Goal: Task Accomplishment & Management: Manage account settings

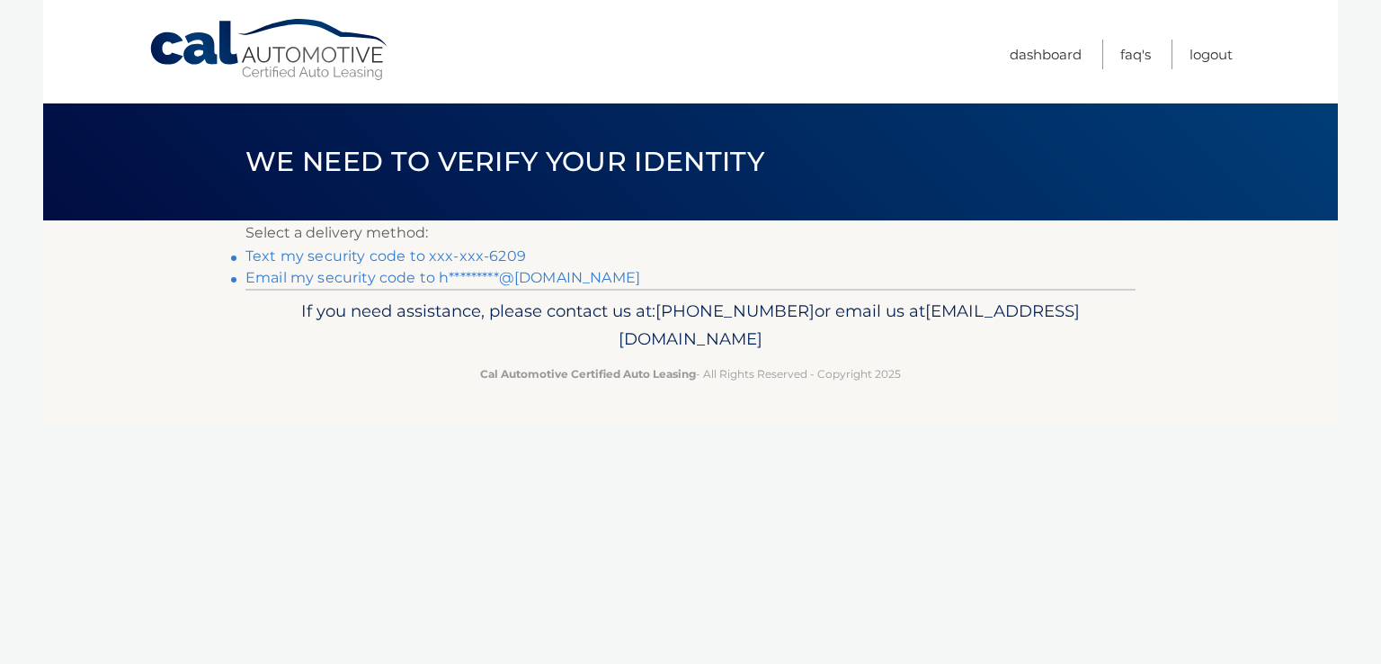
click at [450, 258] on link "Text my security code to xxx-xxx-6209" at bounding box center [385, 255] width 281 height 17
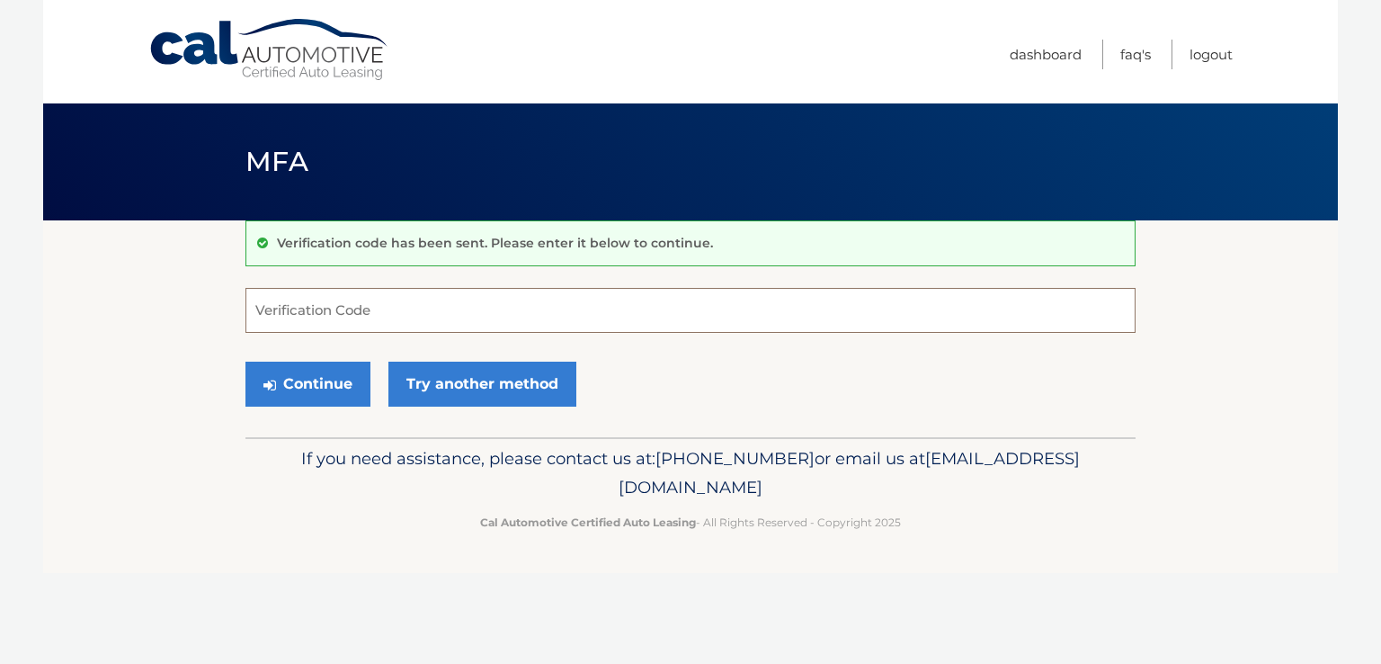
click at [385, 312] on input "Verification Code" at bounding box center [690, 310] width 890 height 45
type input "269197"
click at [309, 387] on button "Continue" at bounding box center [307, 383] width 125 height 45
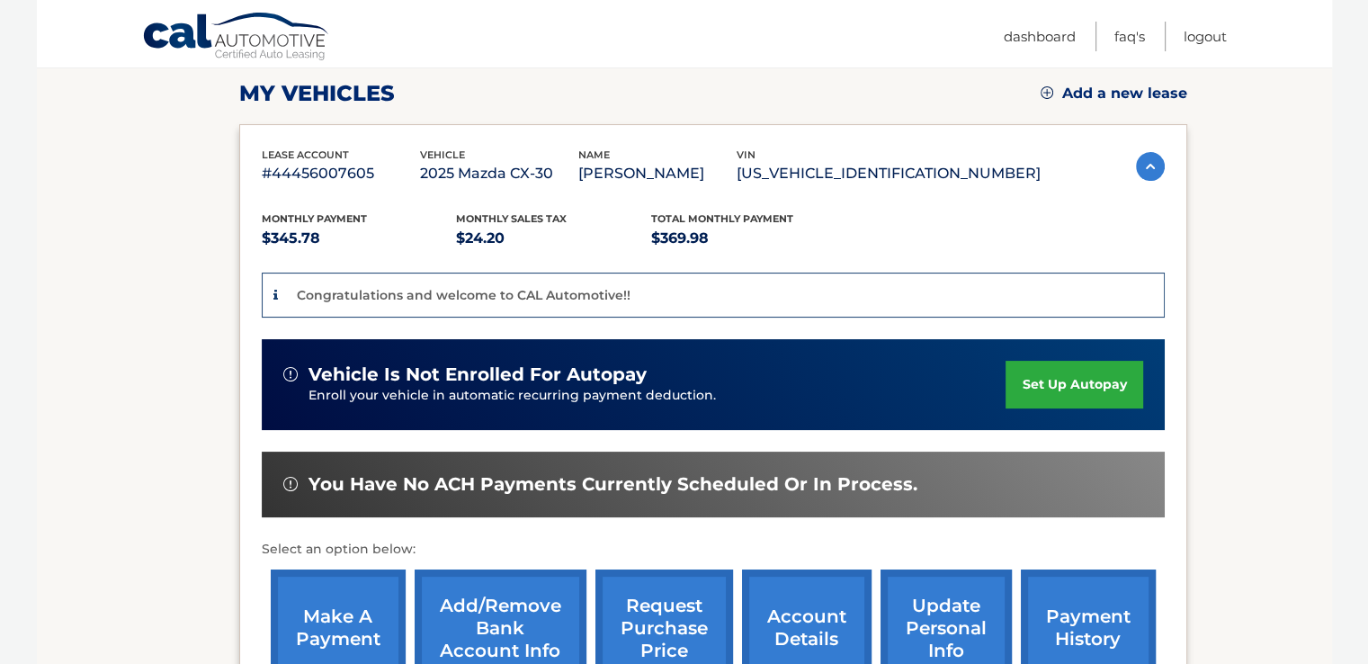
scroll to position [360, 0]
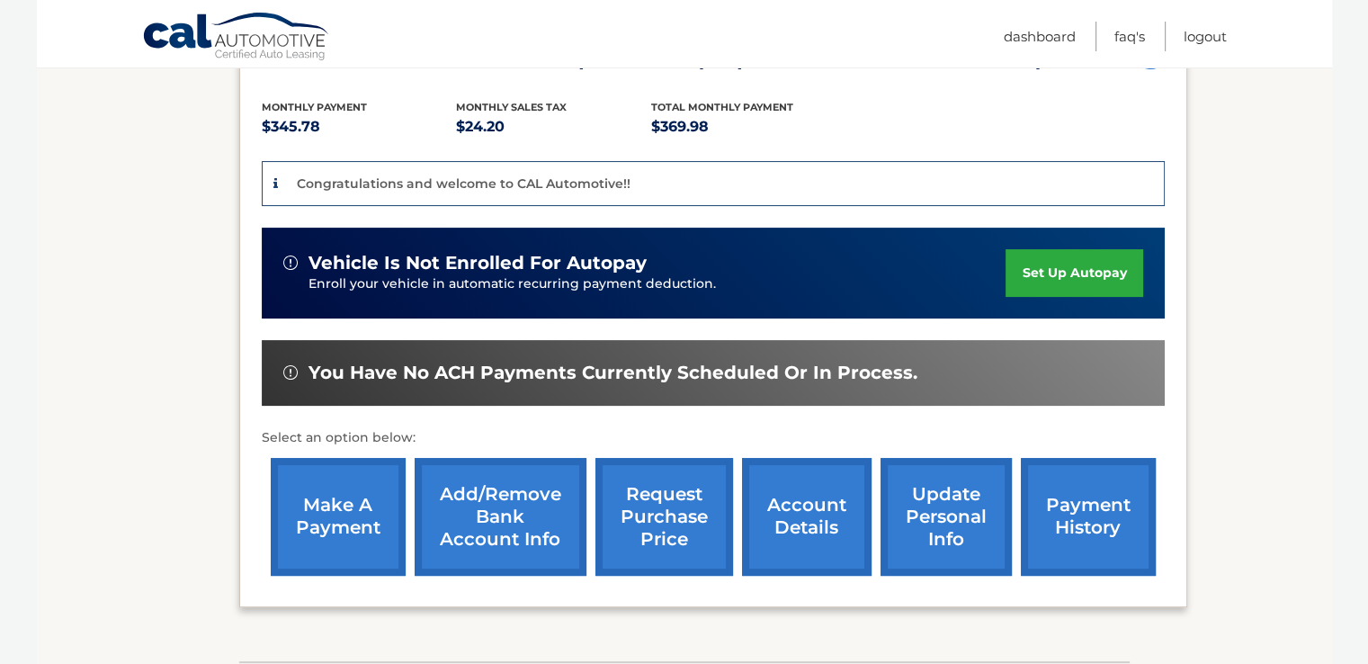
click at [496, 515] on link "Add/Remove bank account info" at bounding box center [501, 517] width 172 height 118
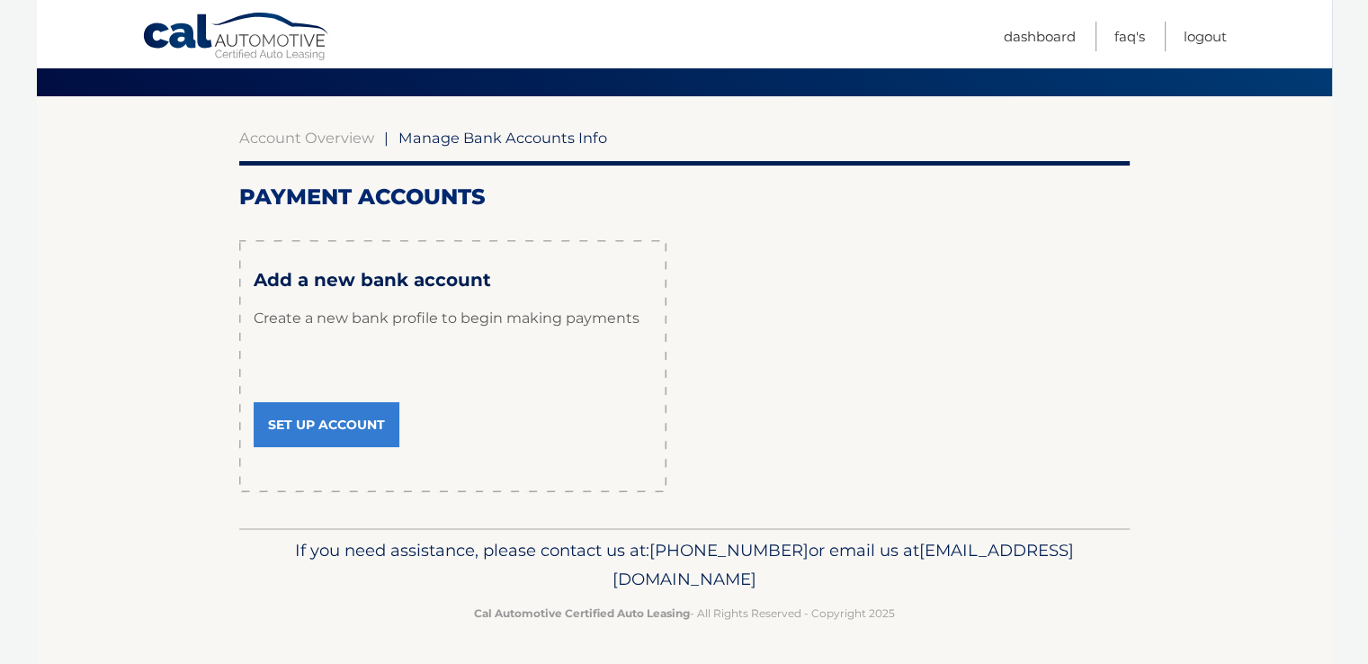
scroll to position [125, 0]
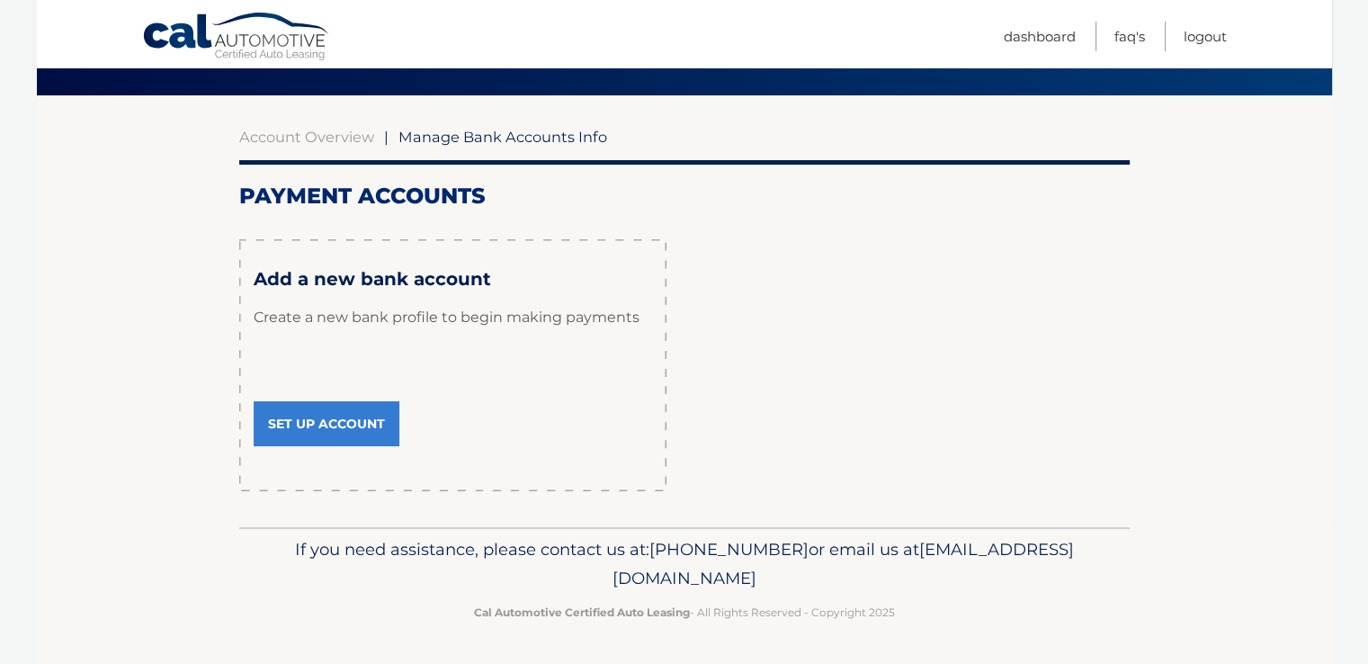
click at [316, 419] on link "Set Up Account" at bounding box center [327, 423] width 146 height 45
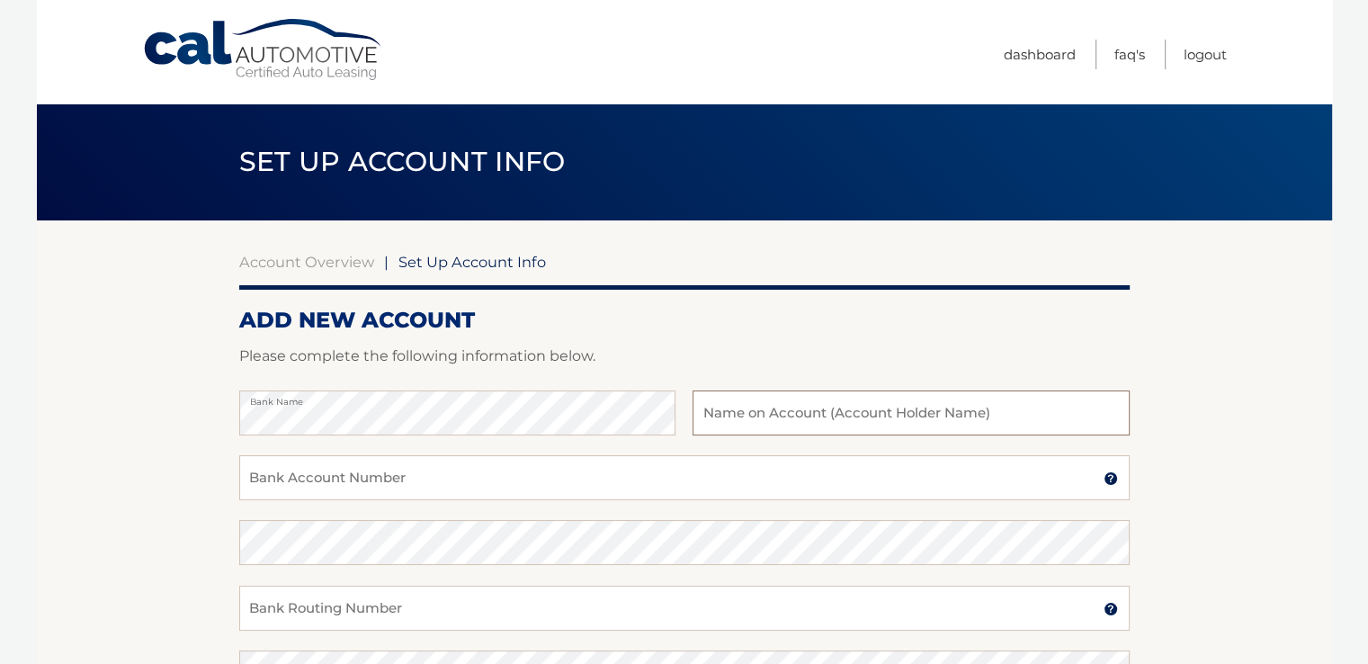
click at [775, 417] on input "text" at bounding box center [910, 412] width 436 height 45
type input "Doyle W Harris"
click at [415, 486] on input "Bank Account Number" at bounding box center [684, 477] width 890 height 45
type input "001377599675"
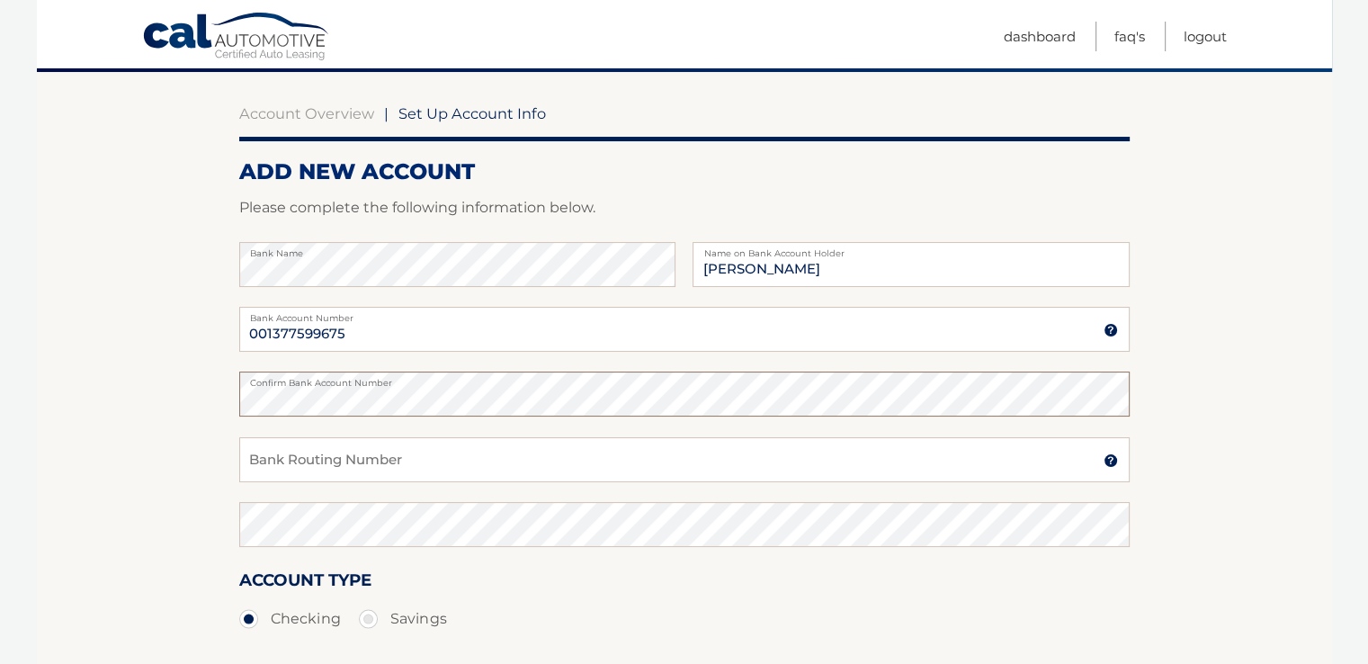
scroll to position [180, 0]
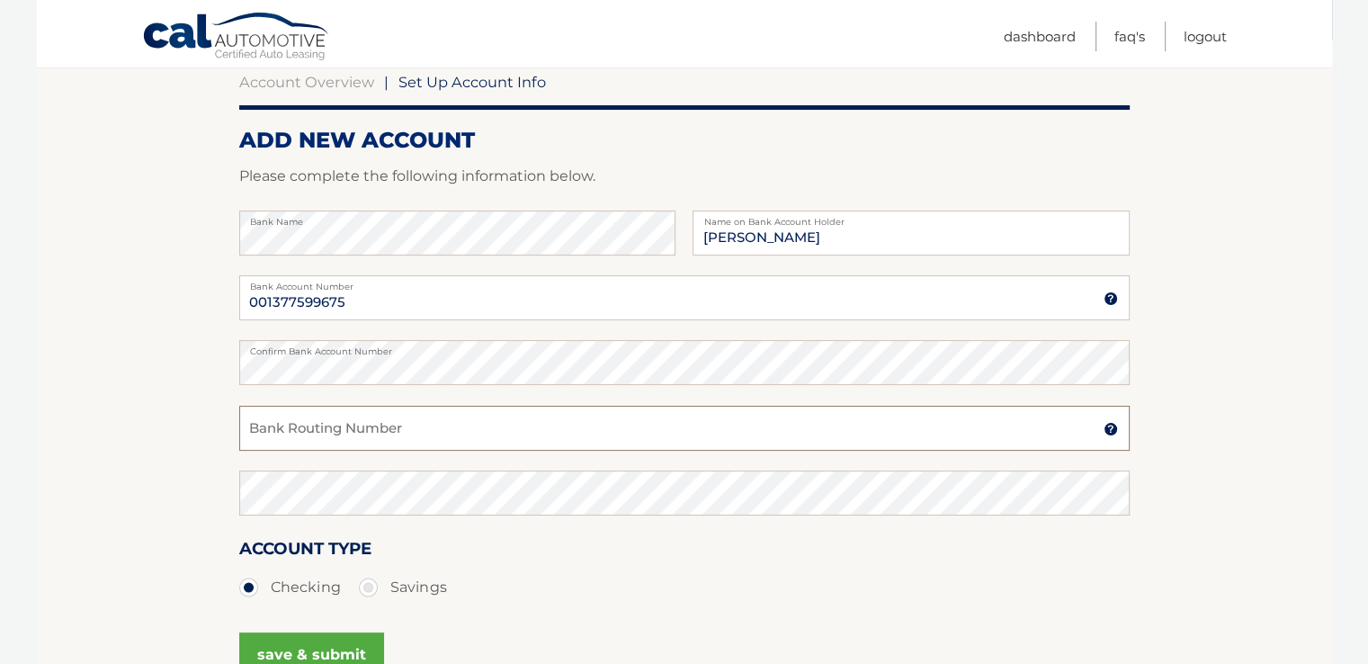
click at [364, 433] on input "Bank Routing Number" at bounding box center [684, 428] width 890 height 45
type input "063000047"
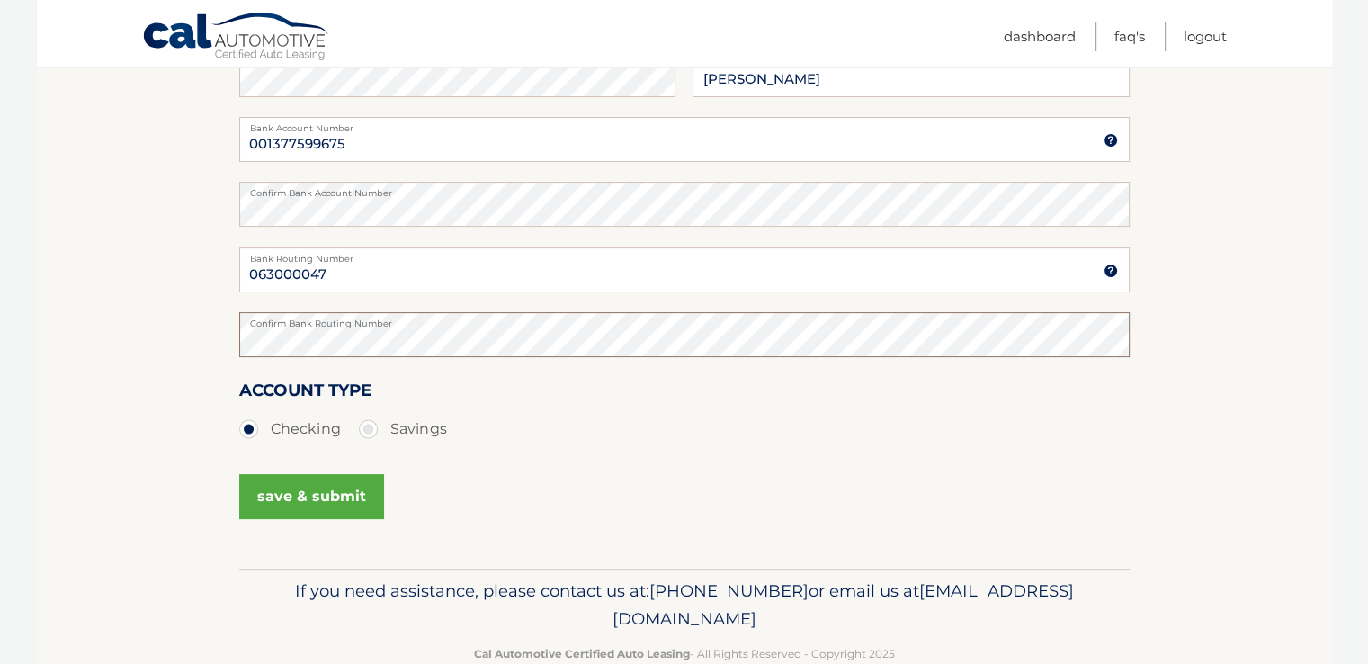
scroll to position [379, 0]
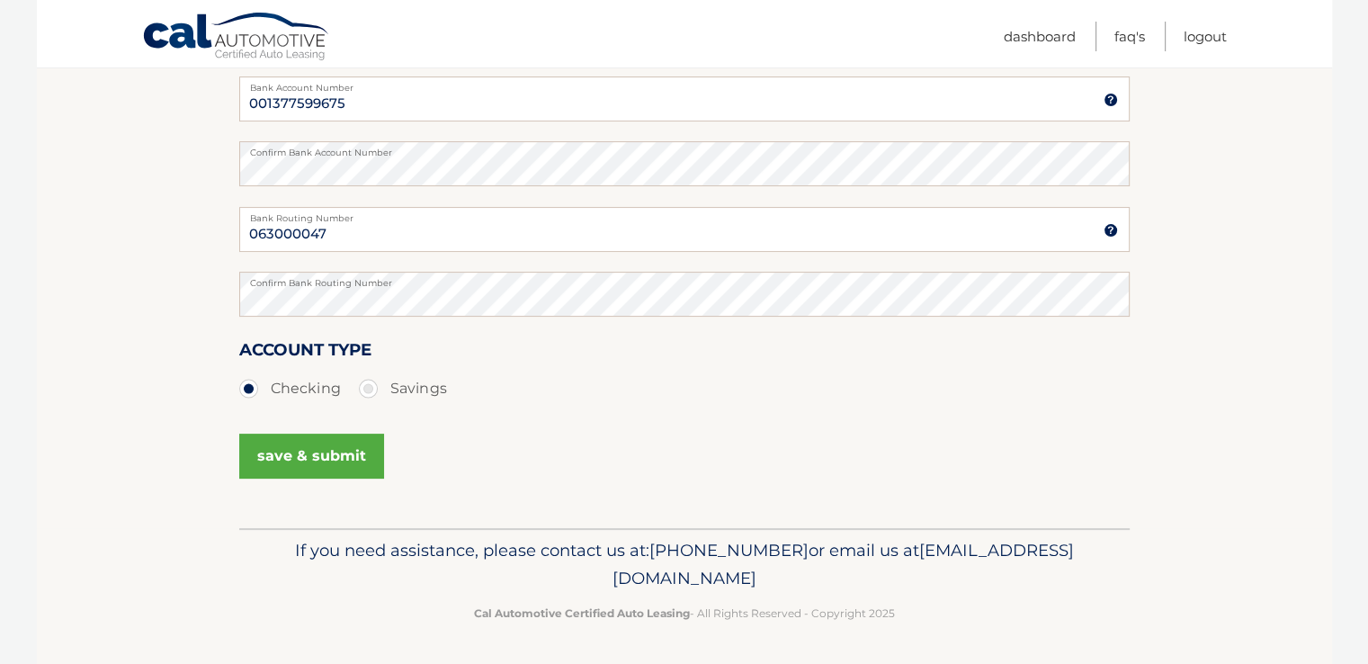
click at [320, 459] on button "save & submit" at bounding box center [311, 455] width 145 height 45
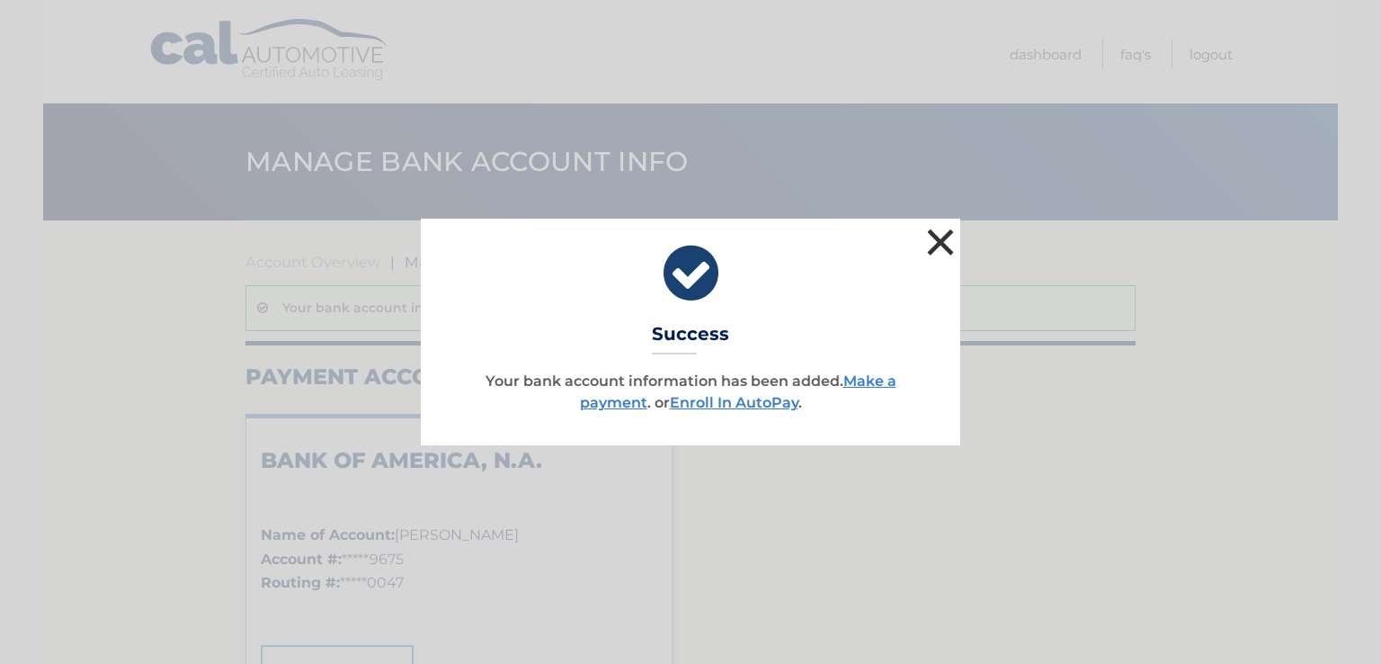
click at [942, 245] on button "×" at bounding box center [941, 242] width 36 height 36
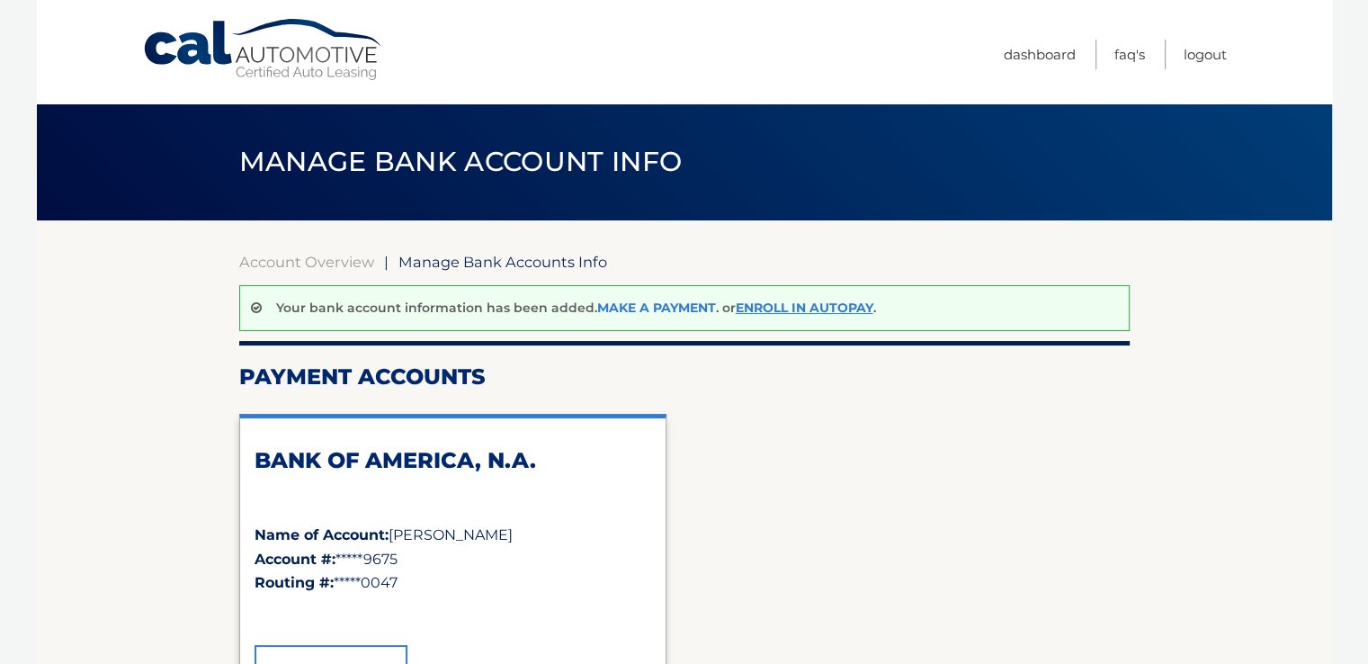
click at [665, 307] on link "Make a payment" at bounding box center [656, 307] width 119 height 16
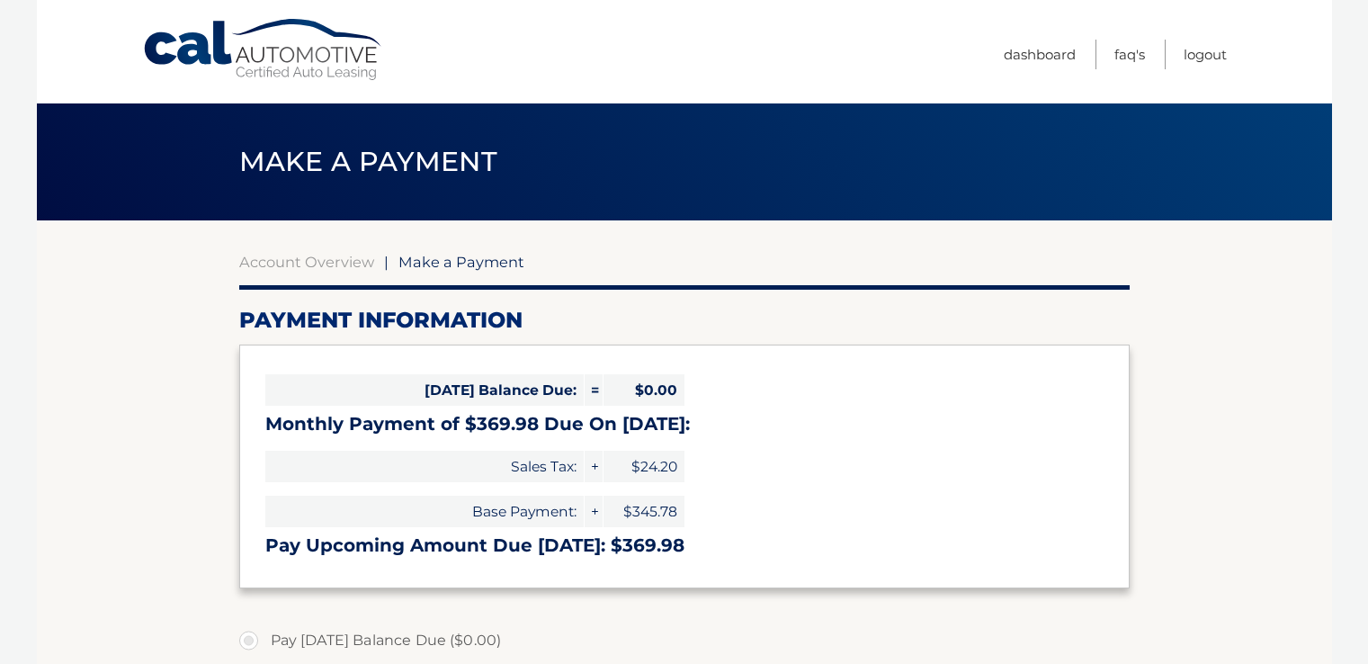
select select "YWEyNGU1Y2EtNDE1MS00ZWYzLWE2ODAtMjkwNmRhNjgzMGZh"
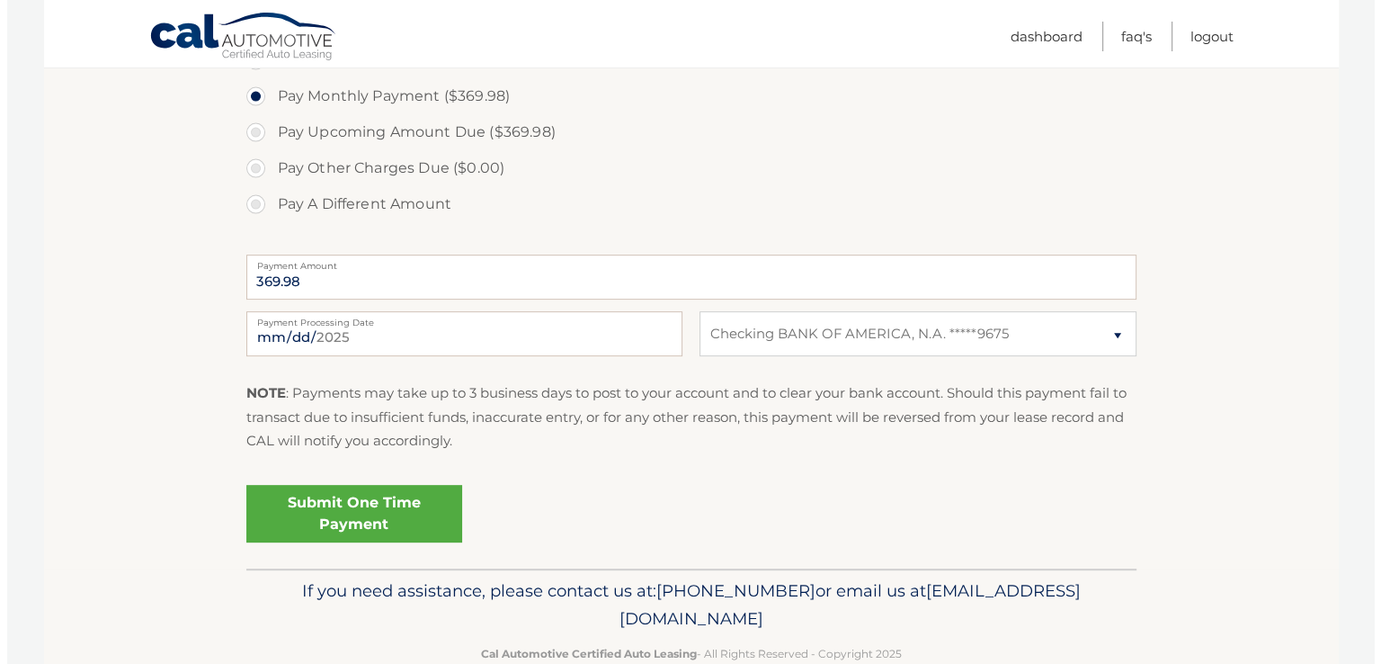
scroll to position [620, 0]
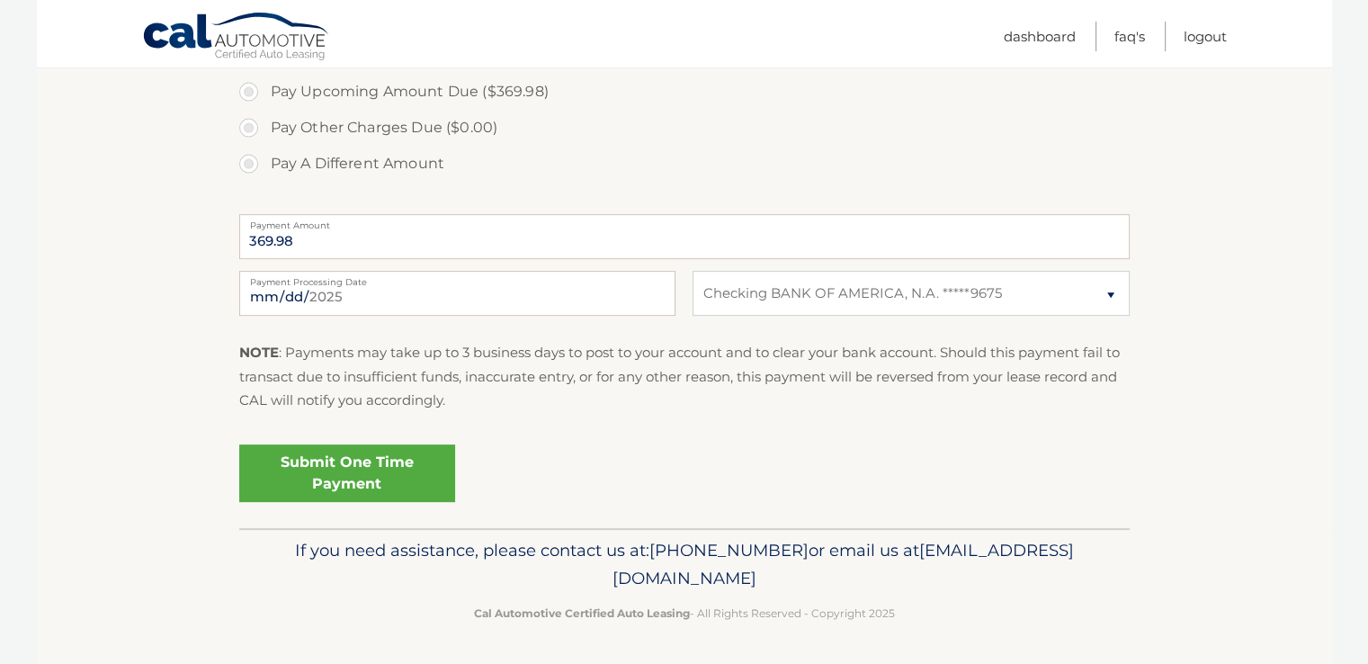
click at [354, 473] on link "Submit One Time Payment" at bounding box center [347, 473] width 216 height 58
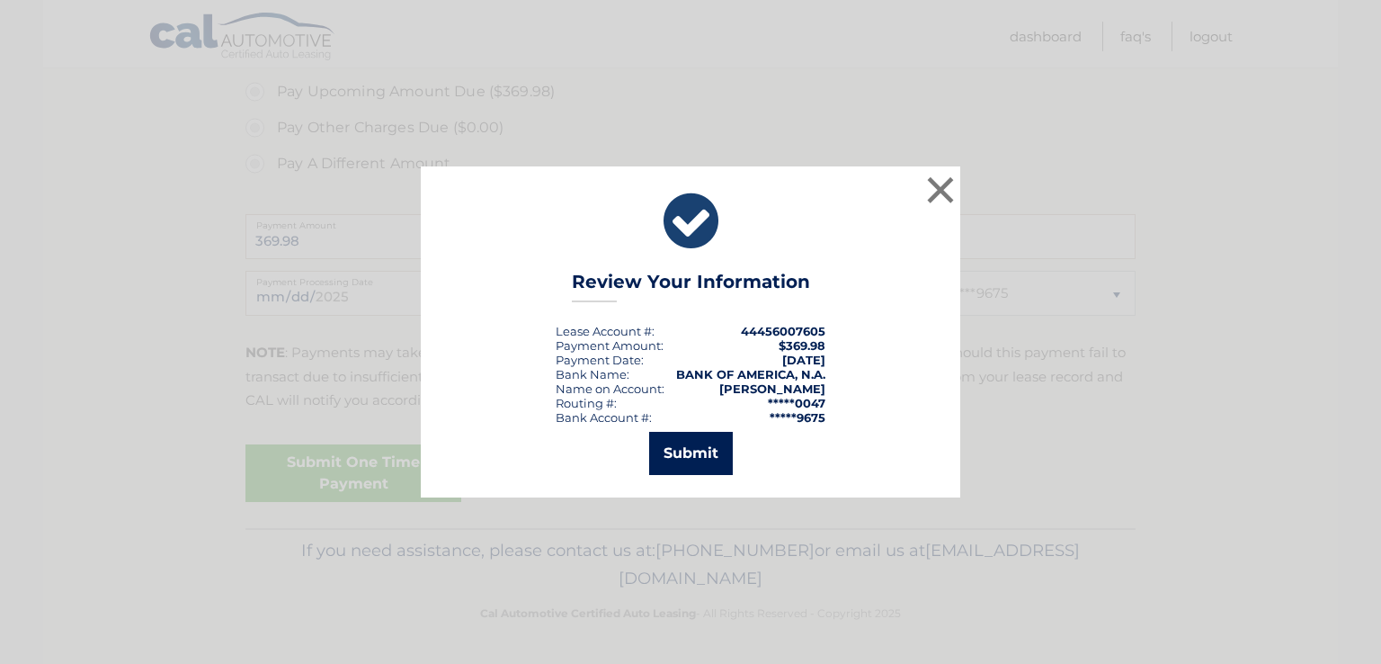
click at [684, 447] on button "Submit" at bounding box center [691, 453] width 84 height 43
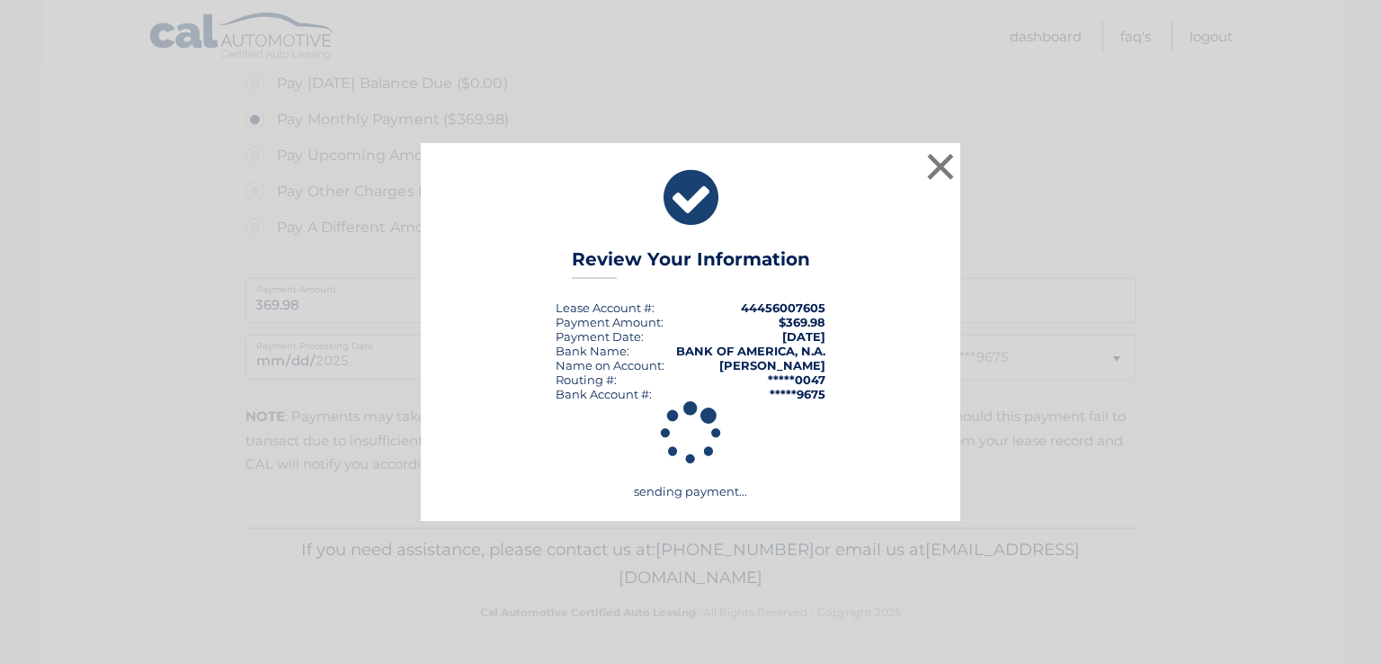
scroll to position [556, 0]
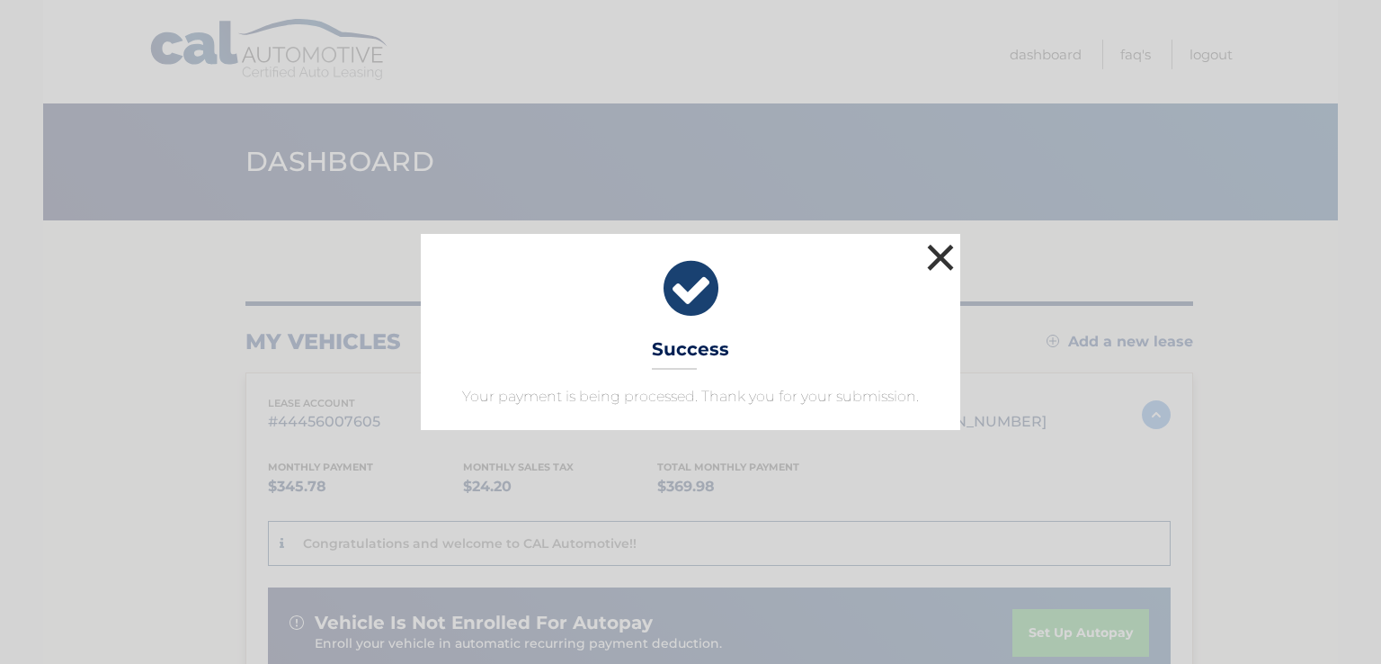
click at [940, 256] on button "×" at bounding box center [941, 257] width 36 height 36
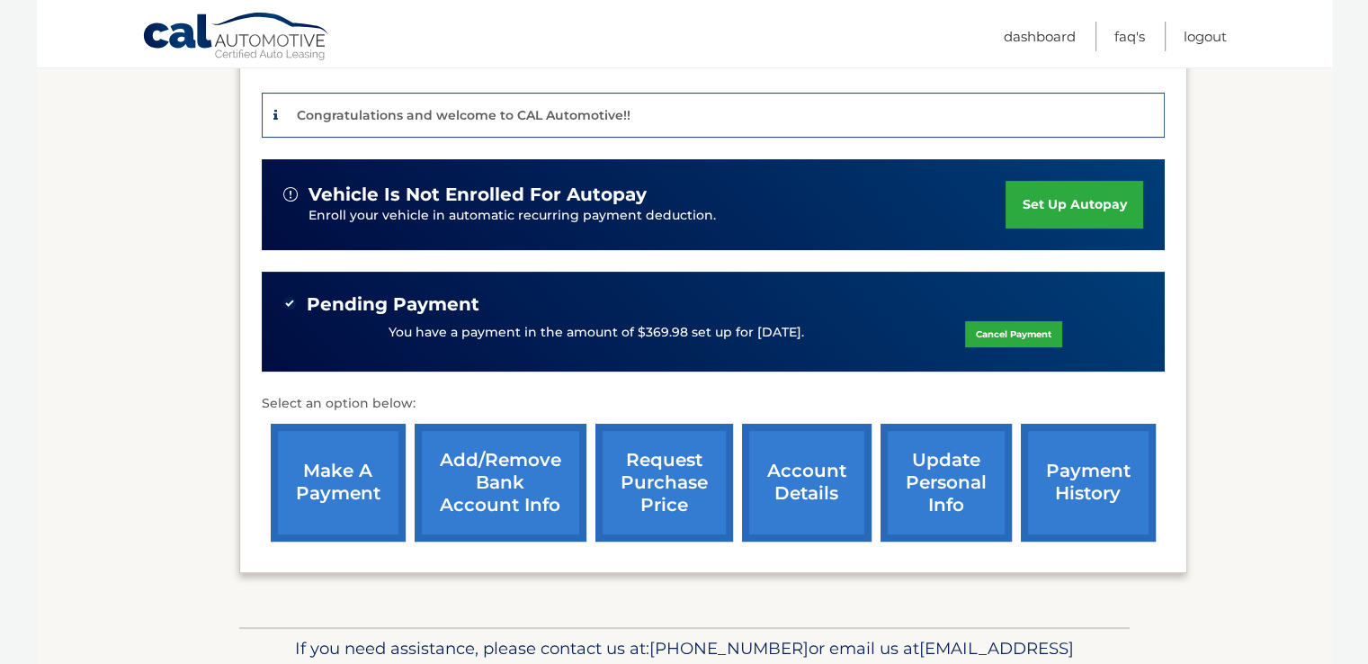
scroll to position [450, 0]
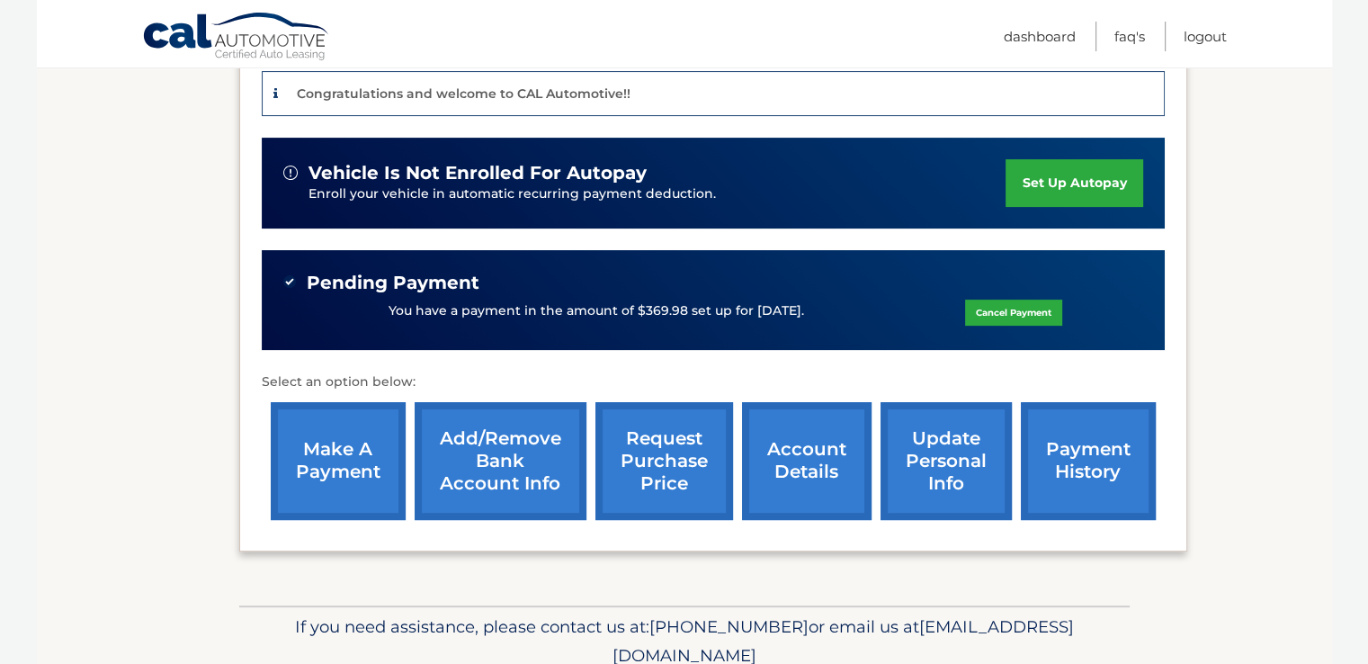
click at [1079, 459] on link "payment history" at bounding box center [1088, 461] width 135 height 118
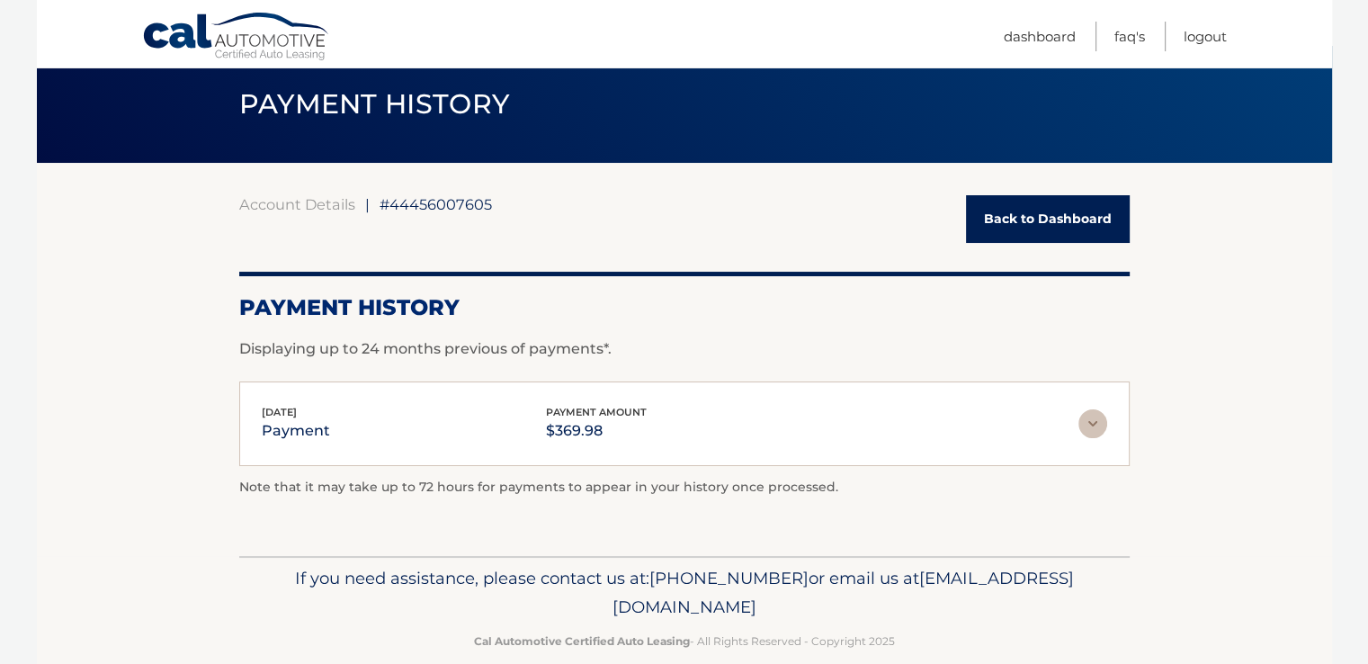
scroll to position [85, 0]
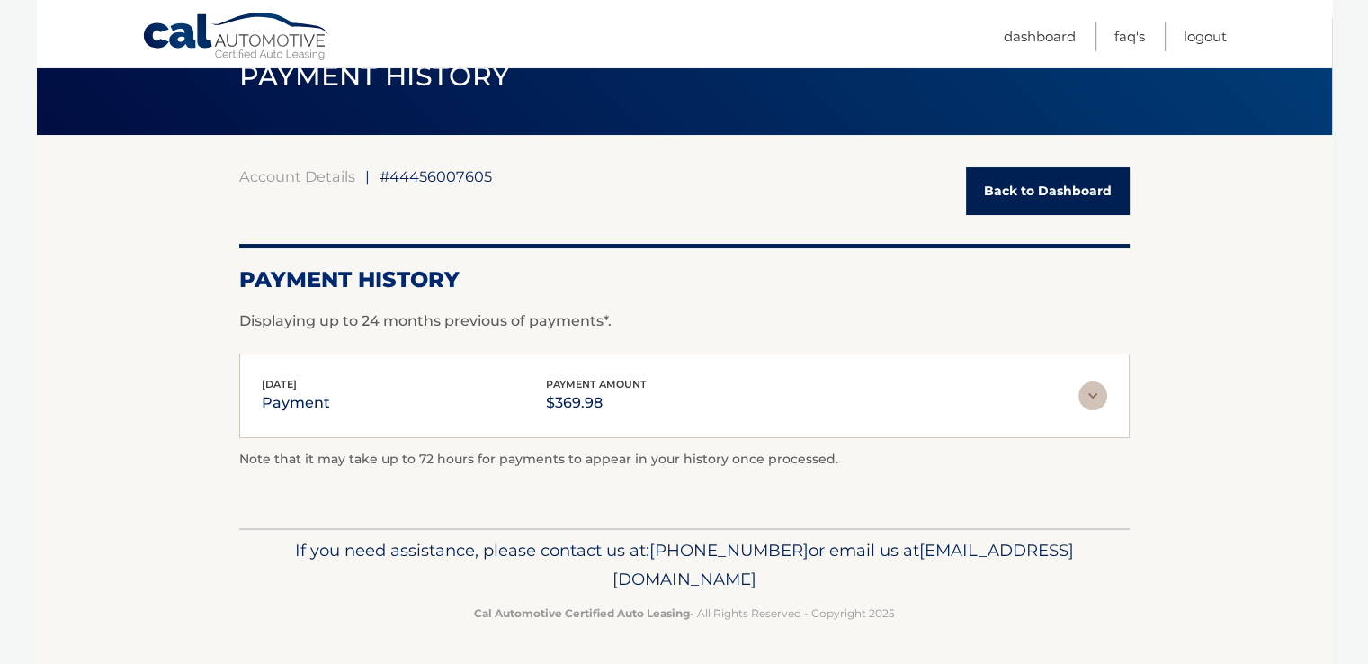
click at [1061, 191] on link "Back to Dashboard" at bounding box center [1048, 191] width 164 height 48
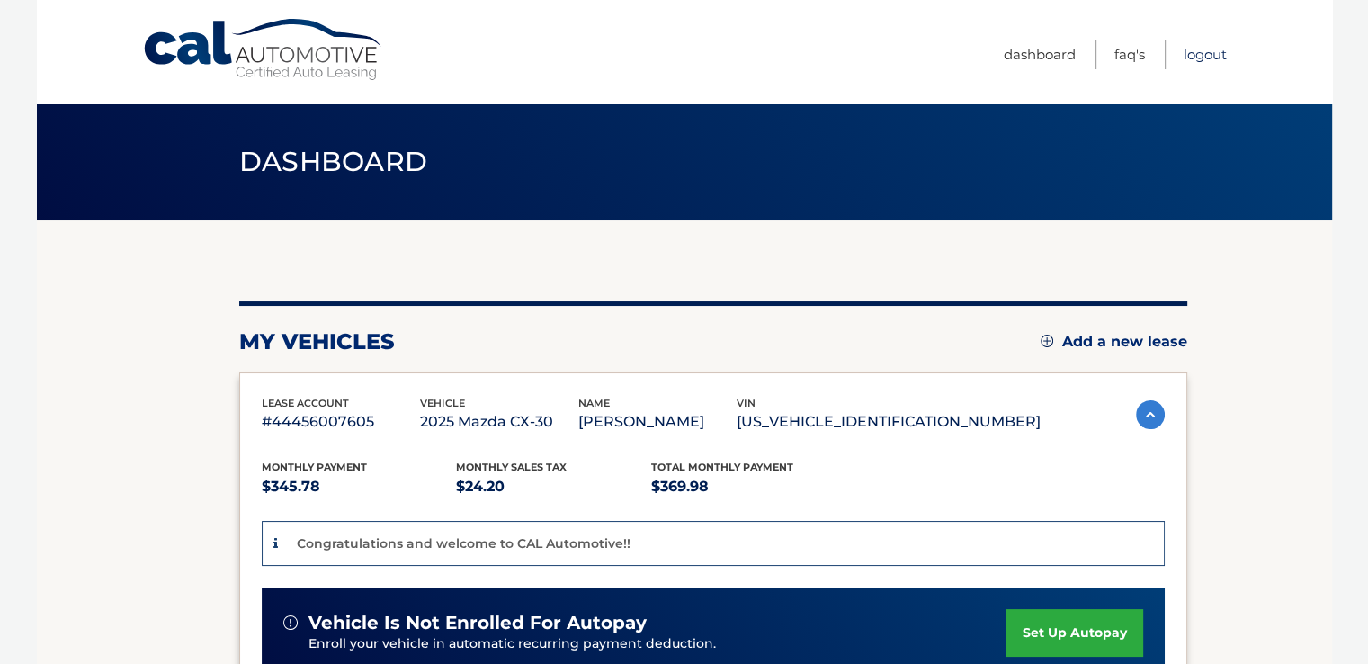
click at [1197, 52] on link "Logout" at bounding box center [1204, 55] width 43 height 30
